Goal: Transaction & Acquisition: Purchase product/service

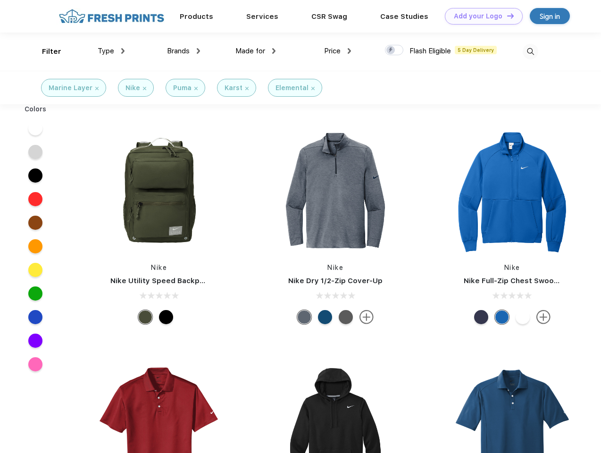
click at [480, 16] on link "Add your Logo Design Tool" at bounding box center [484, 16] width 78 height 17
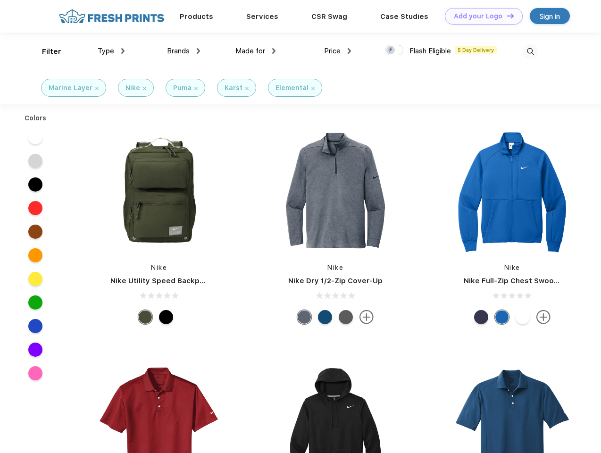
click at [0, 0] on div "Design Tool" at bounding box center [0, 0] width 0 height 0
click at [506, 16] on link "Add your Logo Design Tool" at bounding box center [484, 16] width 78 height 17
click at [45, 51] on div "Filter" at bounding box center [51, 51] width 19 height 11
click at [111, 51] on span "Type" at bounding box center [106, 51] width 17 height 8
click at [184, 51] on span "Brands" at bounding box center [178, 51] width 23 height 8
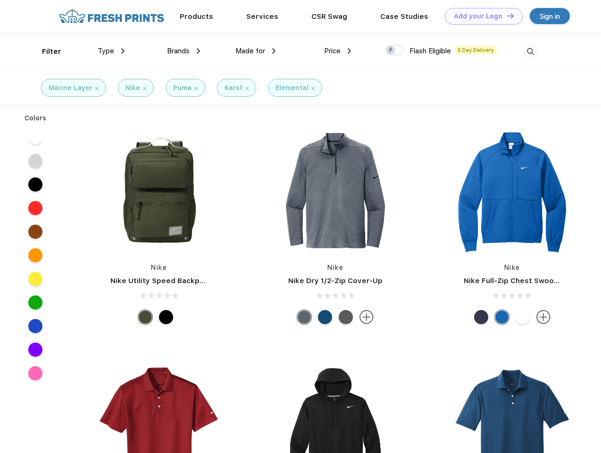
click at [256, 51] on span "Made for" at bounding box center [250, 51] width 30 height 8
click at [338, 51] on span "Price" at bounding box center [332, 51] width 17 height 8
click at [395, 50] on div at bounding box center [394, 50] width 18 height 10
click at [391, 50] on input "checkbox" at bounding box center [388, 47] width 6 height 6
click at [530, 51] on img at bounding box center [531, 52] width 16 height 16
